Goal: Register for event/course

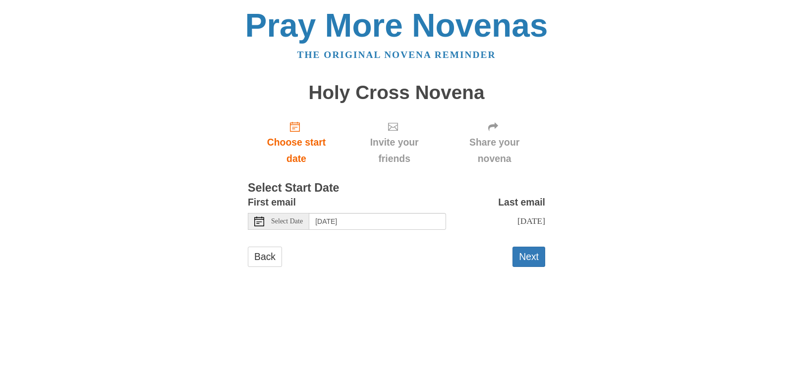
click at [283, 222] on span "Select Date" at bounding box center [287, 221] width 32 height 7
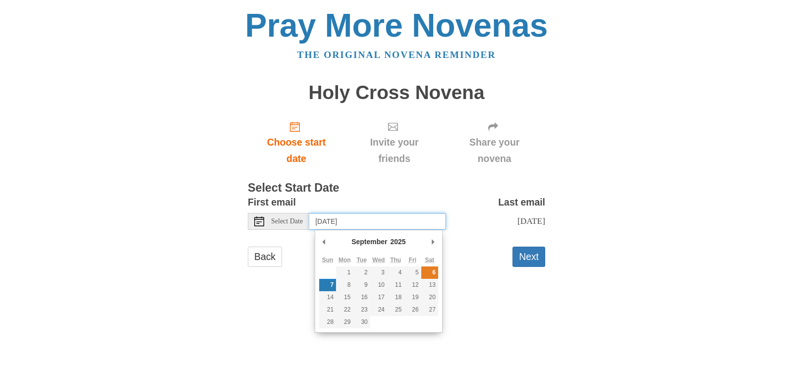
type input "Saturday, September 6th"
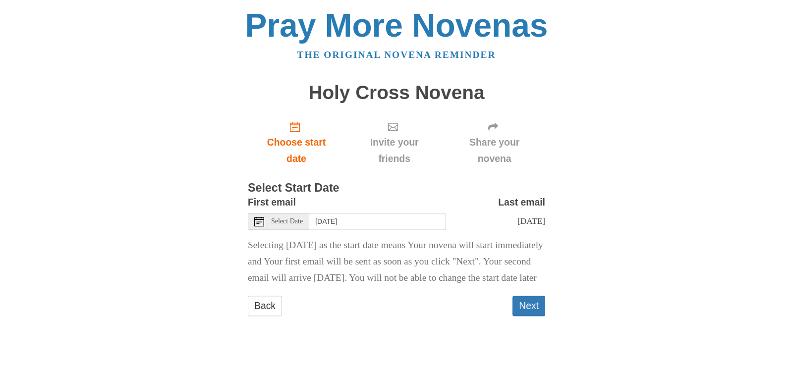
scroll to position [4, 0]
click at [525, 316] on button "Next" at bounding box center [528, 306] width 33 height 20
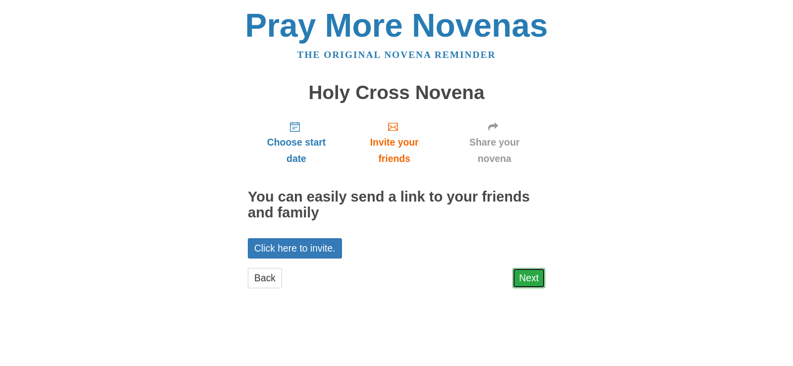
click at [530, 276] on link "Next" at bounding box center [528, 278] width 33 height 20
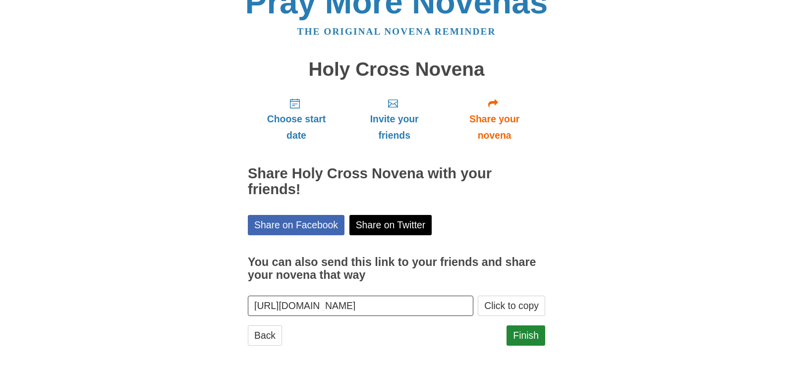
scroll to position [32, 0]
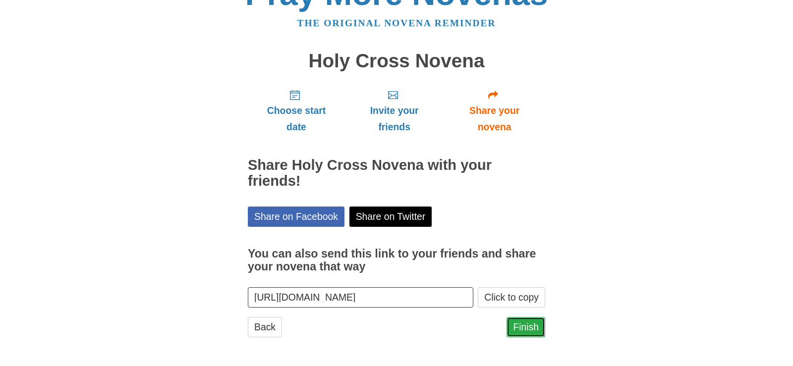
click at [528, 323] on link "Finish" at bounding box center [525, 327] width 39 height 20
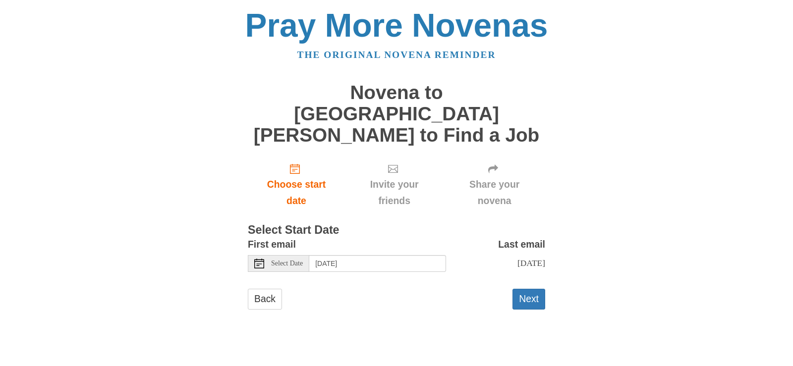
click at [292, 260] on span "Select Date" at bounding box center [287, 263] width 32 height 7
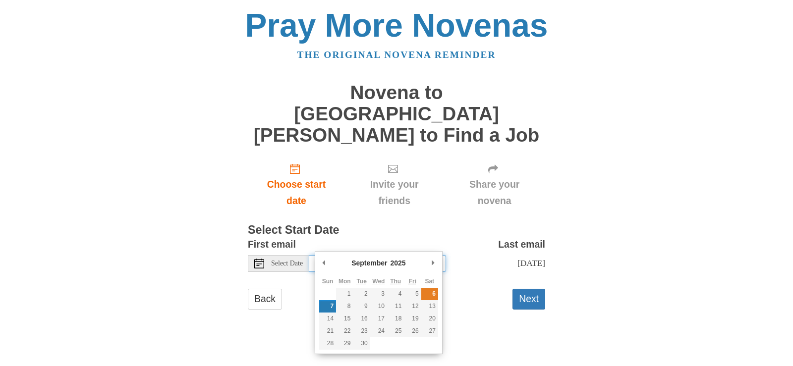
type input "Saturday, September 6th"
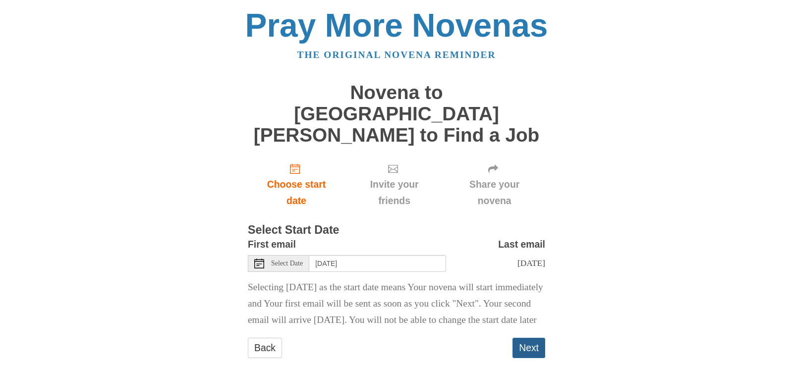
click at [524, 345] on button "Next" at bounding box center [528, 348] width 33 height 20
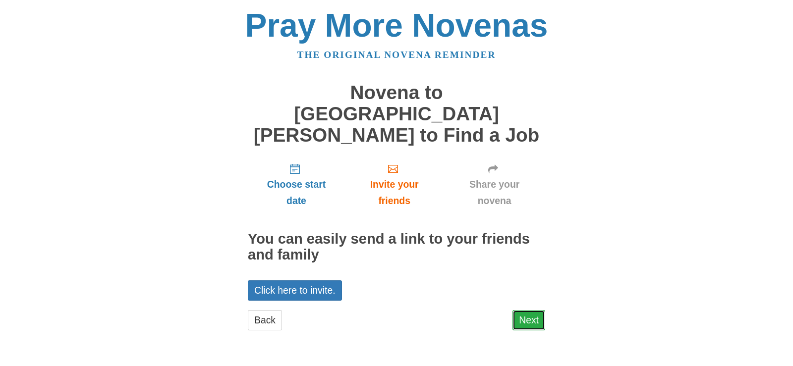
click at [522, 310] on link "Next" at bounding box center [528, 320] width 33 height 20
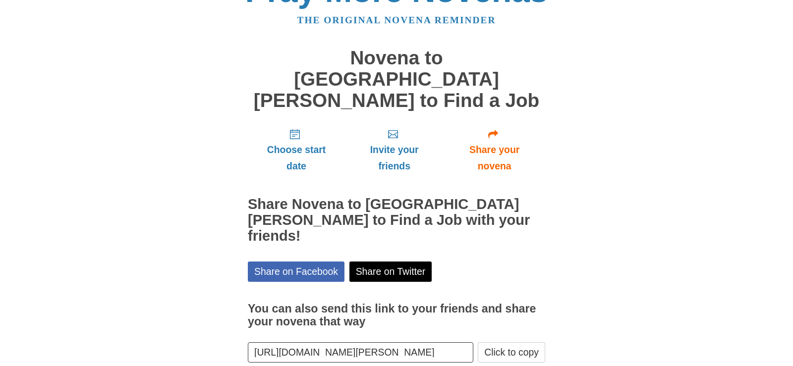
scroll to position [53, 0]
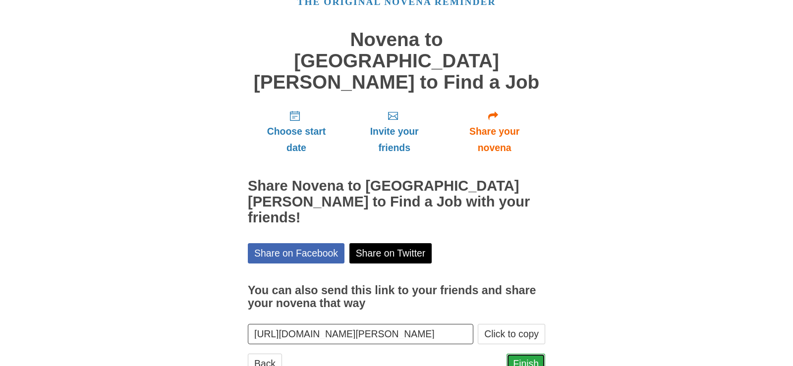
click at [526, 354] on link "Finish" at bounding box center [525, 364] width 39 height 20
